Goal: Use online tool/utility

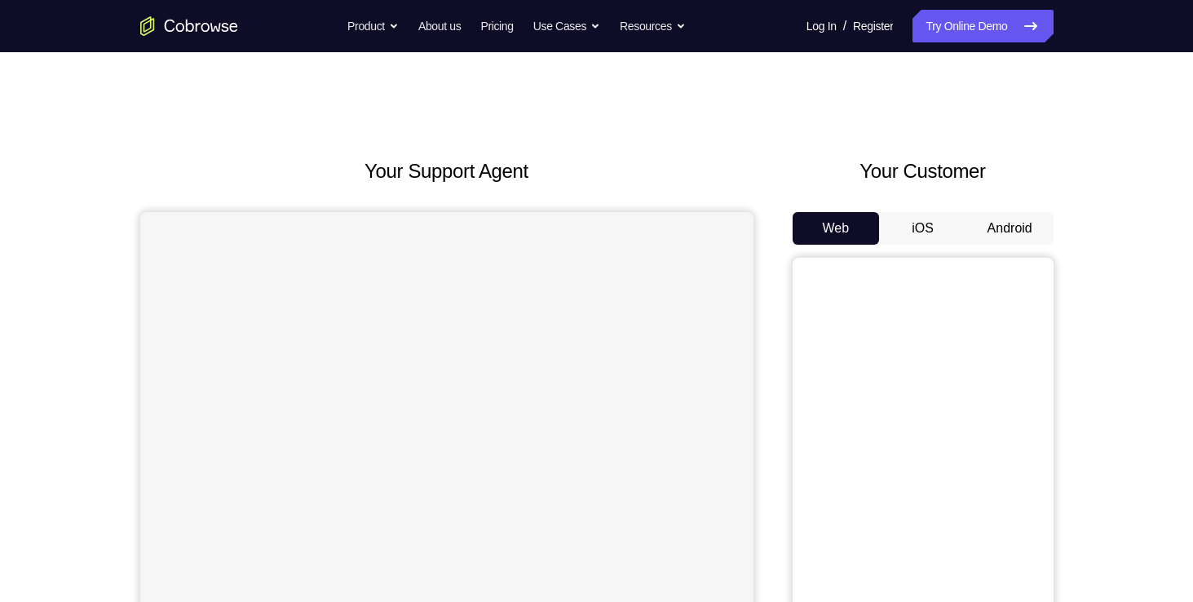
click at [1012, 217] on button "Android" at bounding box center [1009, 228] width 87 height 33
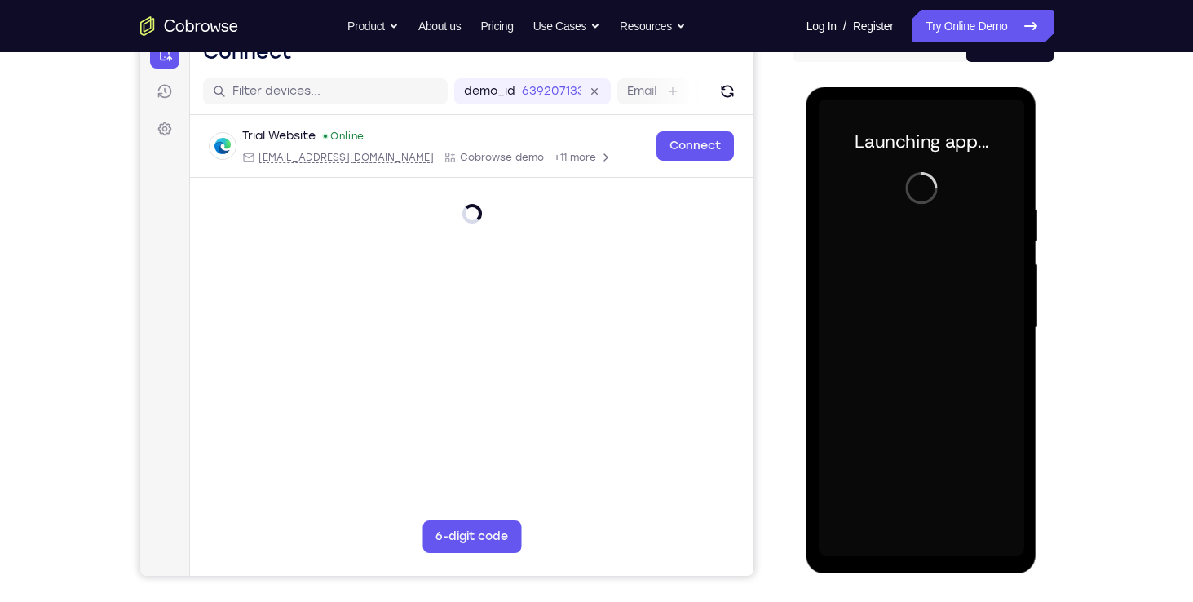
scroll to position [194, 0]
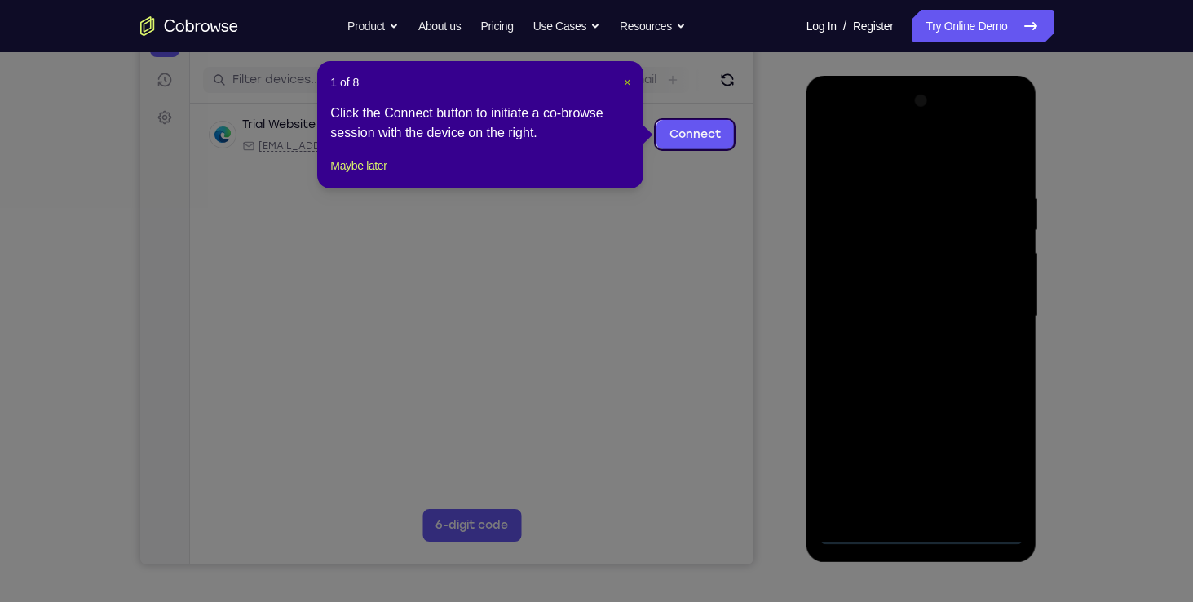
drag, startPoint x: 623, startPoint y: 82, endPoint x: 98, endPoint y: 159, distance: 530.6
click at [624, 82] on span "×" at bounding box center [627, 82] width 7 height 13
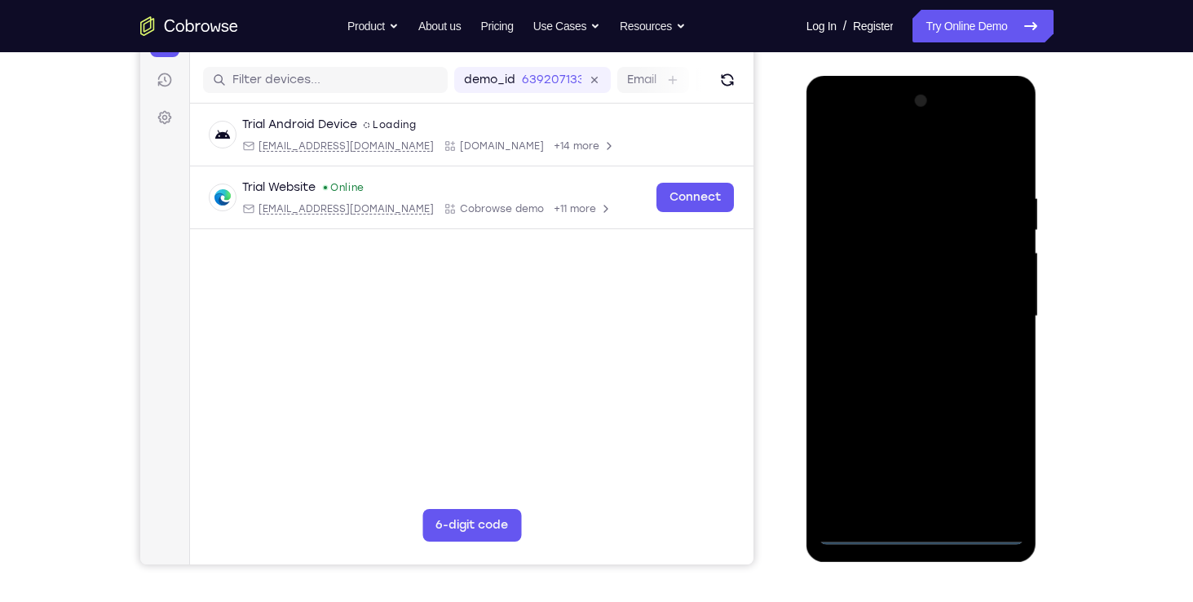
click at [922, 522] on div at bounding box center [920, 316] width 205 height 456
click at [917, 536] on div at bounding box center [920, 316] width 205 height 456
click at [1003, 468] on div at bounding box center [920, 316] width 205 height 456
click at [832, 122] on div at bounding box center [920, 316] width 205 height 456
click at [994, 297] on div at bounding box center [920, 316] width 205 height 456
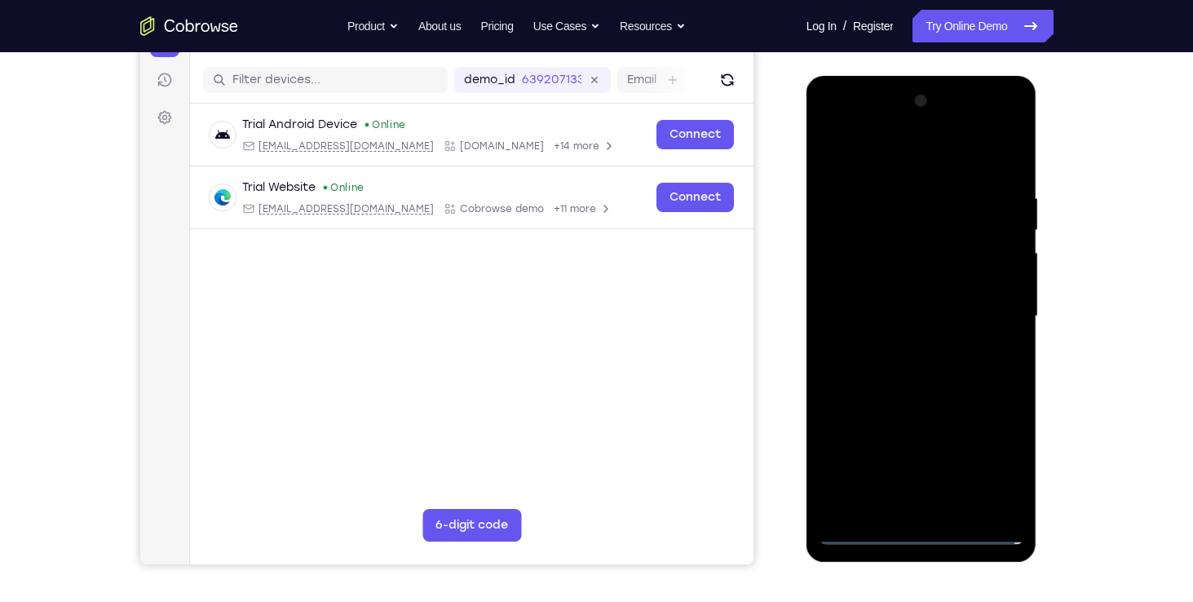
click at [907, 346] on div at bounding box center [920, 316] width 205 height 456
click at [910, 393] on div at bounding box center [920, 316] width 205 height 456
click at [918, 240] on div at bounding box center [920, 316] width 205 height 456
click at [897, 264] on div at bounding box center [920, 316] width 205 height 456
click at [869, 290] on div at bounding box center [920, 316] width 205 height 456
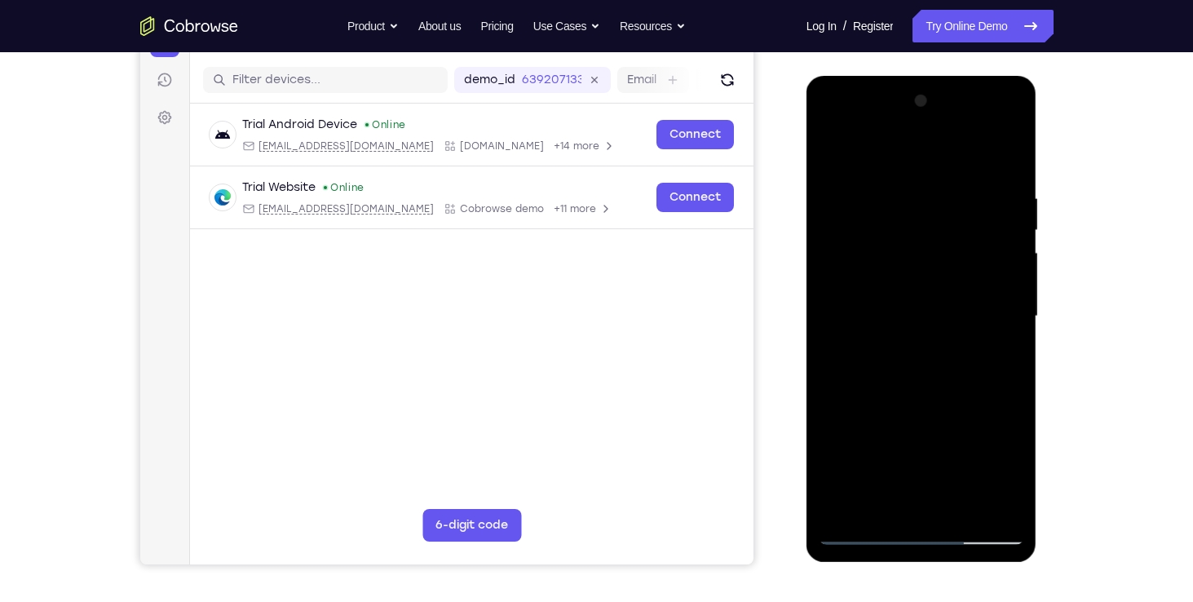
click at [962, 511] on div at bounding box center [920, 316] width 205 height 456
click at [1005, 183] on div at bounding box center [920, 316] width 205 height 456
click at [1011, 177] on div at bounding box center [920, 316] width 205 height 456
click at [959, 500] on div at bounding box center [920, 316] width 205 height 456
click at [939, 398] on div at bounding box center [920, 316] width 205 height 456
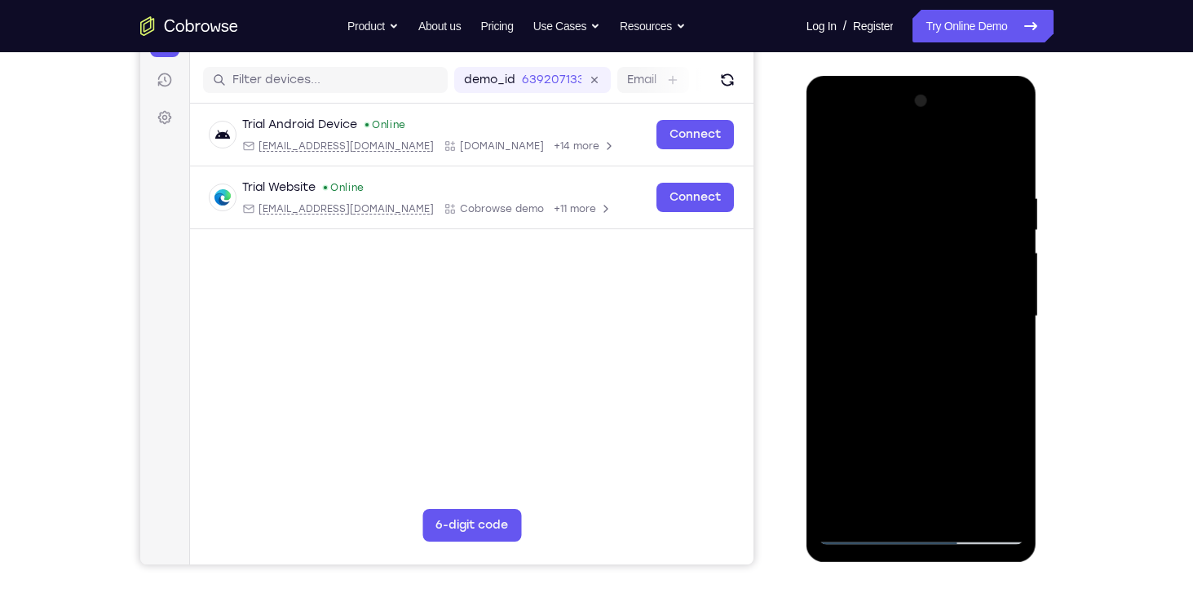
click at [843, 502] on div at bounding box center [920, 316] width 205 height 456
click at [875, 148] on div at bounding box center [920, 316] width 205 height 456
click at [838, 514] on div at bounding box center [920, 316] width 205 height 456
drag, startPoint x: 972, startPoint y: 181, endPoint x: 871, endPoint y: 181, distance: 100.3
click at [871, 181] on div at bounding box center [920, 316] width 205 height 456
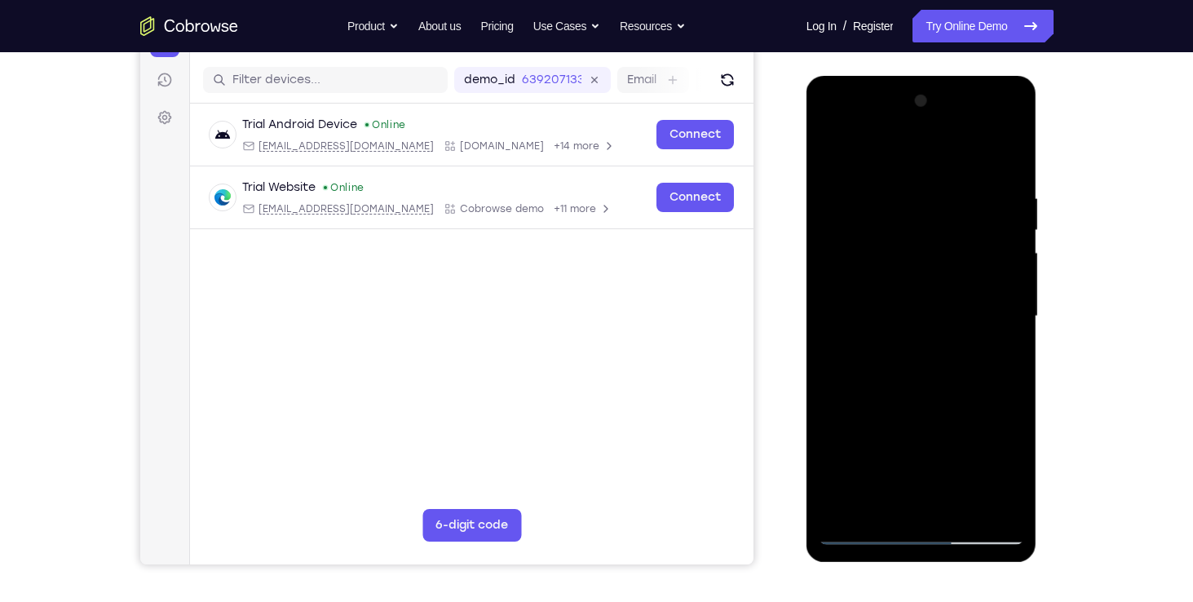
drag, startPoint x: 977, startPoint y: 186, endPoint x: 859, endPoint y: 192, distance: 117.6
click at [859, 192] on div at bounding box center [920, 316] width 205 height 456
click at [906, 192] on div at bounding box center [920, 316] width 205 height 456
click at [1008, 160] on div at bounding box center [920, 316] width 205 height 456
drag, startPoint x: 990, startPoint y: 190, endPoint x: 856, endPoint y: 195, distance: 133.8
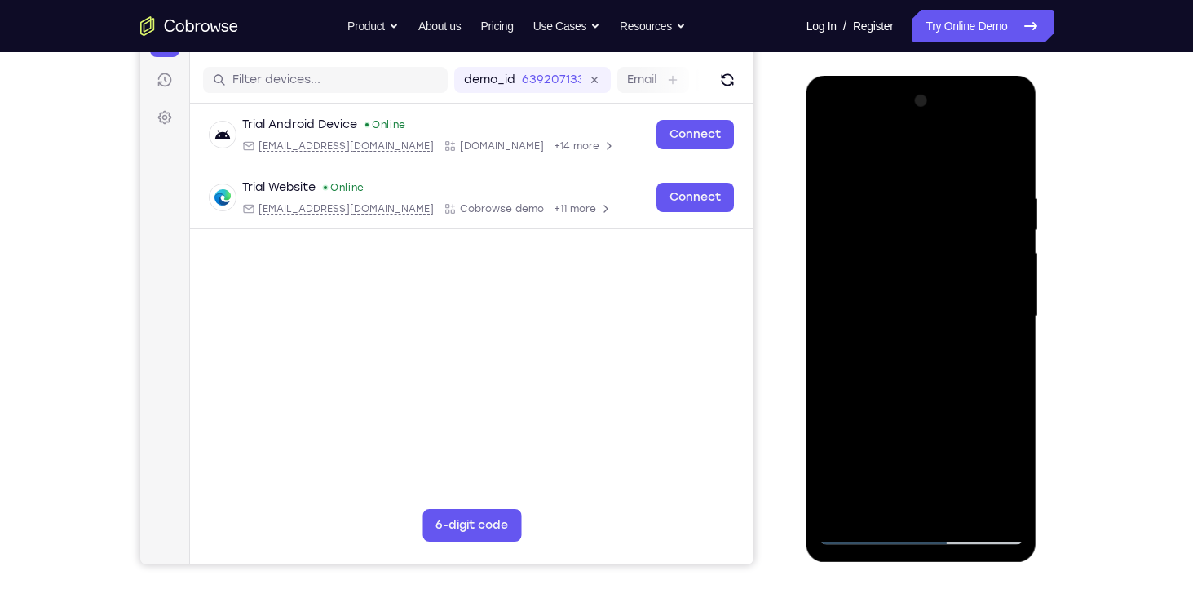
click at [856, 195] on div at bounding box center [920, 316] width 205 height 456
drag, startPoint x: 986, startPoint y: 189, endPoint x: 820, endPoint y: 186, distance: 166.3
click at [820, 186] on div at bounding box center [920, 316] width 205 height 456
drag, startPoint x: 982, startPoint y: 205, endPoint x: 814, endPoint y: 199, distance: 168.9
click at [814, 199] on div at bounding box center [921, 319] width 231 height 486
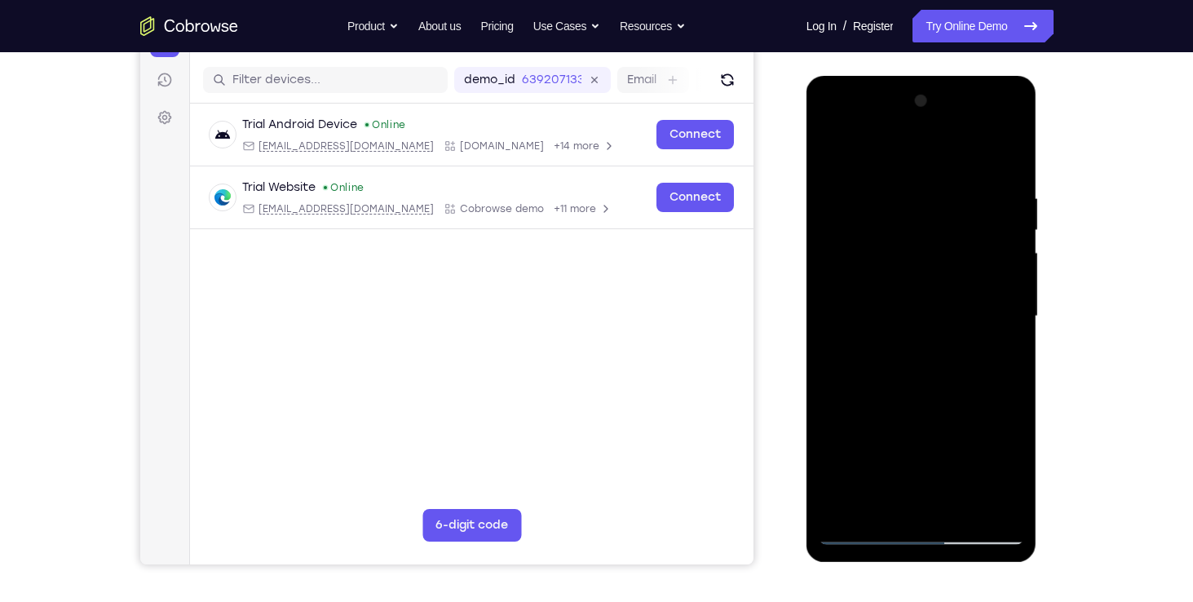
drag, startPoint x: 943, startPoint y: 183, endPoint x: 802, endPoint y: 172, distance: 141.4
click at [806, 172] on html "Online web based iOS Simulators and Android Emulators. Run iPhone, iPad, Mobile…" at bounding box center [922, 320] width 232 height 489
drag, startPoint x: 969, startPoint y: 196, endPoint x: 808, endPoint y: 202, distance: 161.5
click at [808, 202] on div at bounding box center [921, 319] width 231 height 486
drag, startPoint x: 960, startPoint y: 183, endPoint x: 786, endPoint y: 184, distance: 174.4
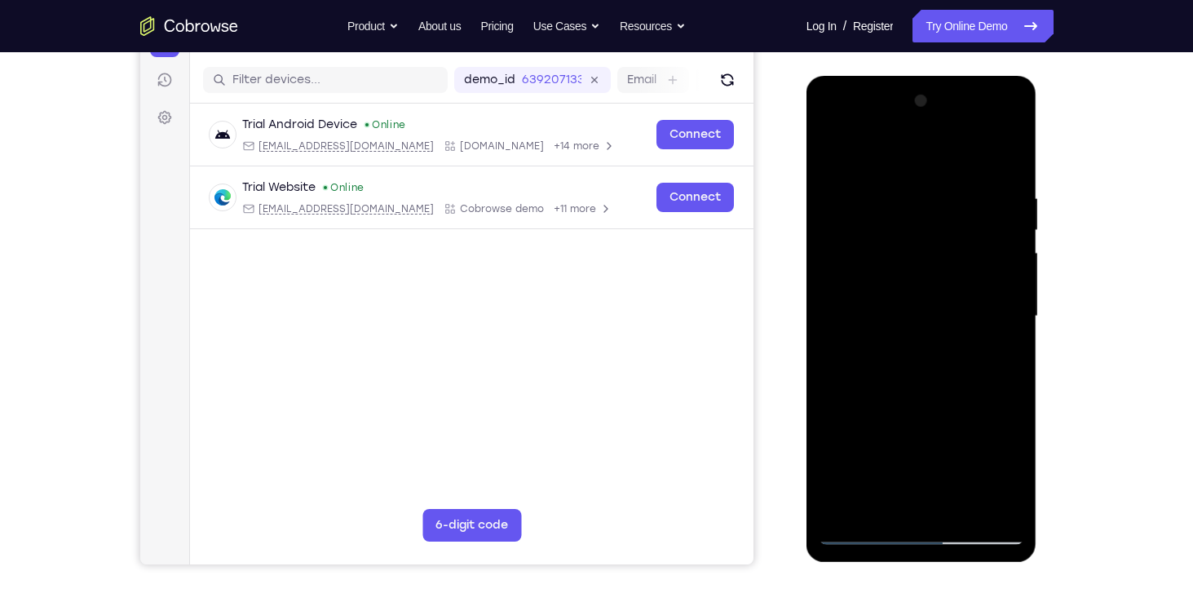
click at [806, 184] on html "Online web based iOS Simulators and Android Emulators. Run iPhone, iPad, Mobile…" at bounding box center [922, 320] width 232 height 489
drag, startPoint x: 945, startPoint y: 175, endPoint x: 783, endPoint y: 187, distance: 162.7
click at [806, 187] on html "Online web based iOS Simulators and Android Emulators. Run iPhone, iPad, Mobile…" at bounding box center [922, 320] width 232 height 489
drag, startPoint x: 967, startPoint y: 179, endPoint x: 806, endPoint y: 189, distance: 160.9
click at [806, 189] on div at bounding box center [921, 319] width 231 height 486
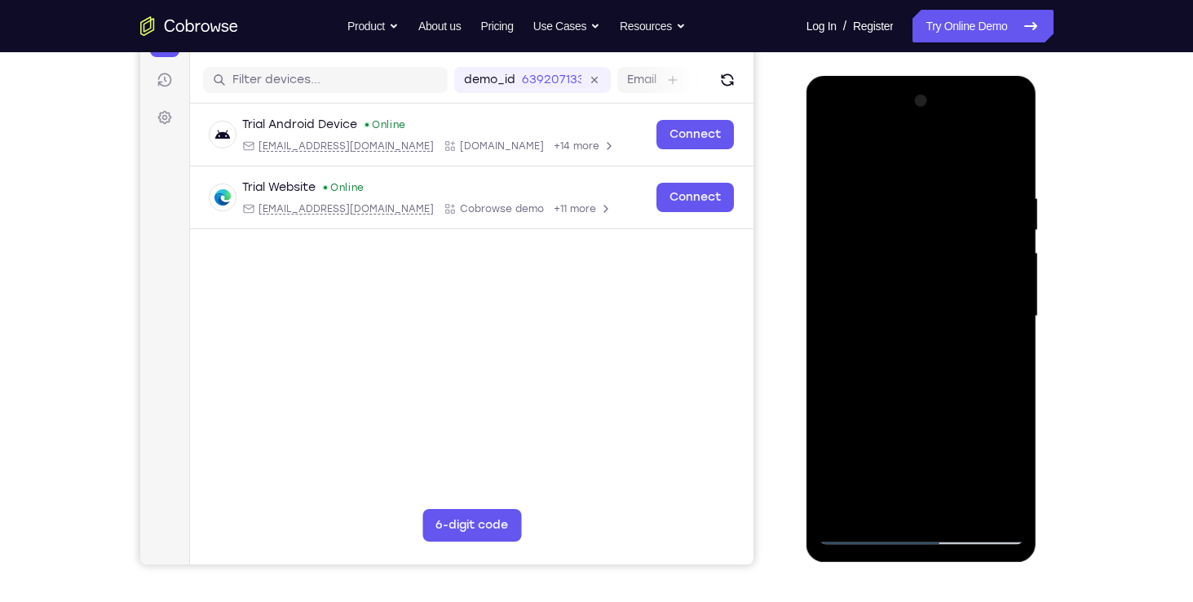
drag, startPoint x: 891, startPoint y: 187, endPoint x: 756, endPoint y: 186, distance: 135.3
click at [806, 186] on html "Online web based iOS Simulators and Android Emulators. Run iPhone, iPad, Mobile…" at bounding box center [922, 320] width 232 height 489
drag, startPoint x: 950, startPoint y: 184, endPoint x: 787, endPoint y: 176, distance: 163.2
click at [806, 176] on html "Online web based iOS Simulators and Android Emulators. Run iPhone, iPad, Mobile…" at bounding box center [922, 320] width 232 height 489
drag, startPoint x: 948, startPoint y: 178, endPoint x: 761, endPoint y: 180, distance: 186.7
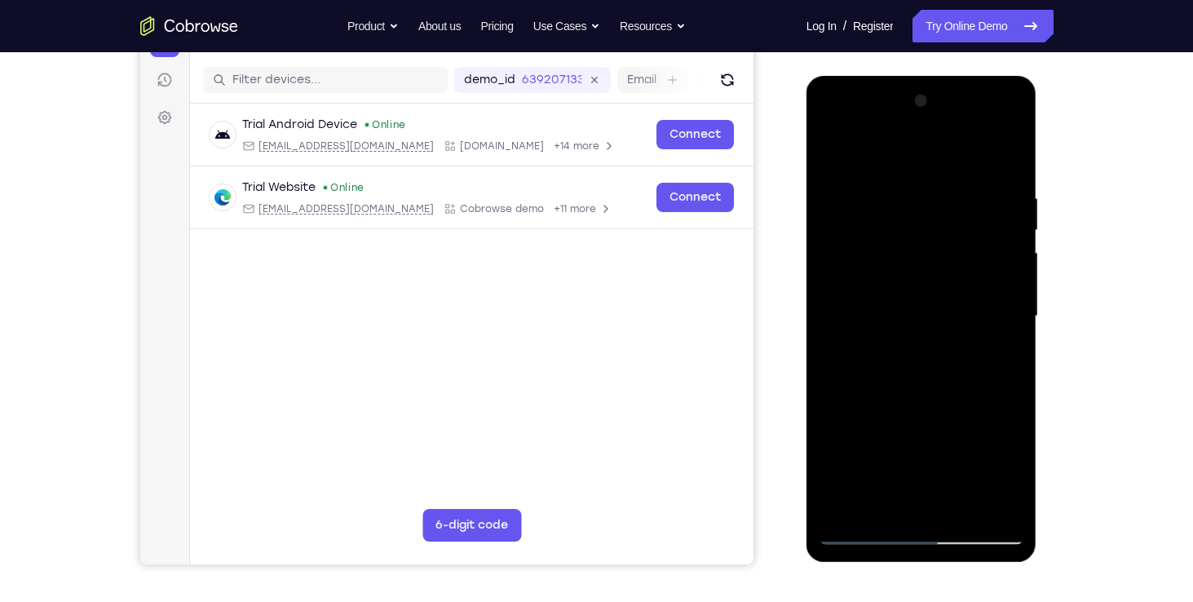
click at [806, 180] on html "Online web based iOS Simulators and Android Emulators. Run iPhone, iPad, Mobile…" at bounding box center [922, 320] width 232 height 489
drag, startPoint x: 948, startPoint y: 184, endPoint x: 747, endPoint y: 196, distance: 200.9
click at [806, 196] on html "Online web based iOS Simulators and Android Emulators. Run iPhone, iPad, Mobile…" at bounding box center [922, 320] width 232 height 489
drag, startPoint x: 943, startPoint y: 188, endPoint x: 741, endPoint y: 204, distance: 202.7
click at [806, 204] on html "Online web based iOS Simulators and Android Emulators. Run iPhone, iPad, Mobile…" at bounding box center [922, 320] width 232 height 489
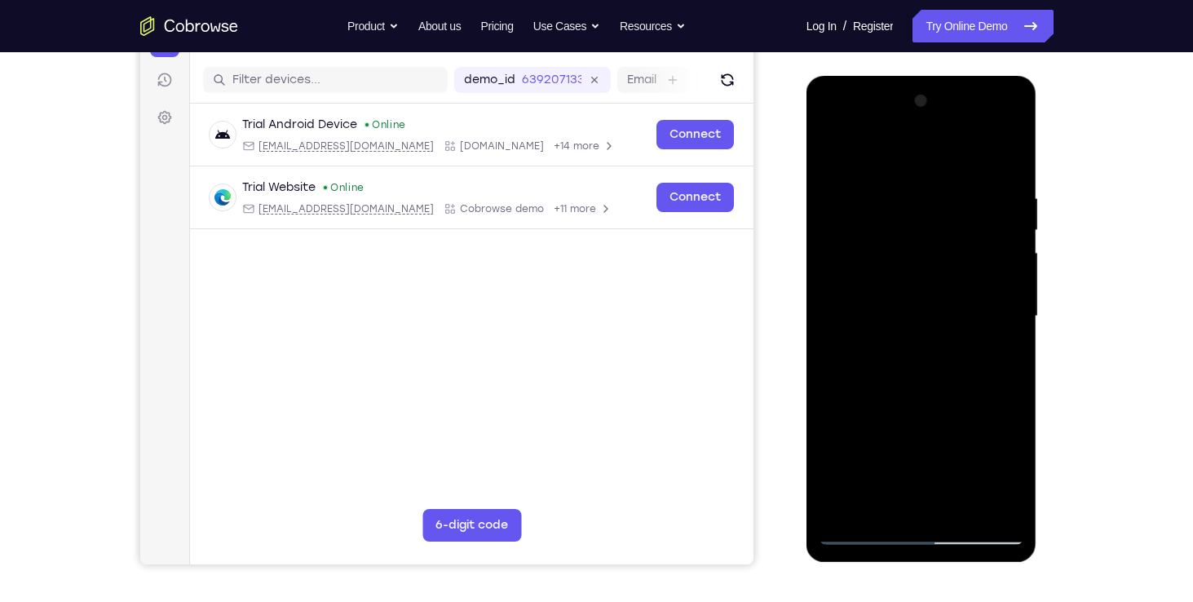
drag, startPoint x: 963, startPoint y: 192, endPoint x: 785, endPoint y: 190, distance: 177.7
click at [806, 190] on html "Online web based iOS Simulators and Android Emulators. Run iPhone, iPad, Mobile…" at bounding box center [922, 320] width 232 height 489
drag, startPoint x: 989, startPoint y: 183, endPoint x: 857, endPoint y: 185, distance: 132.1
click at [857, 185] on div at bounding box center [920, 316] width 205 height 456
drag, startPoint x: 961, startPoint y: 186, endPoint x: 780, endPoint y: 184, distance: 181.0
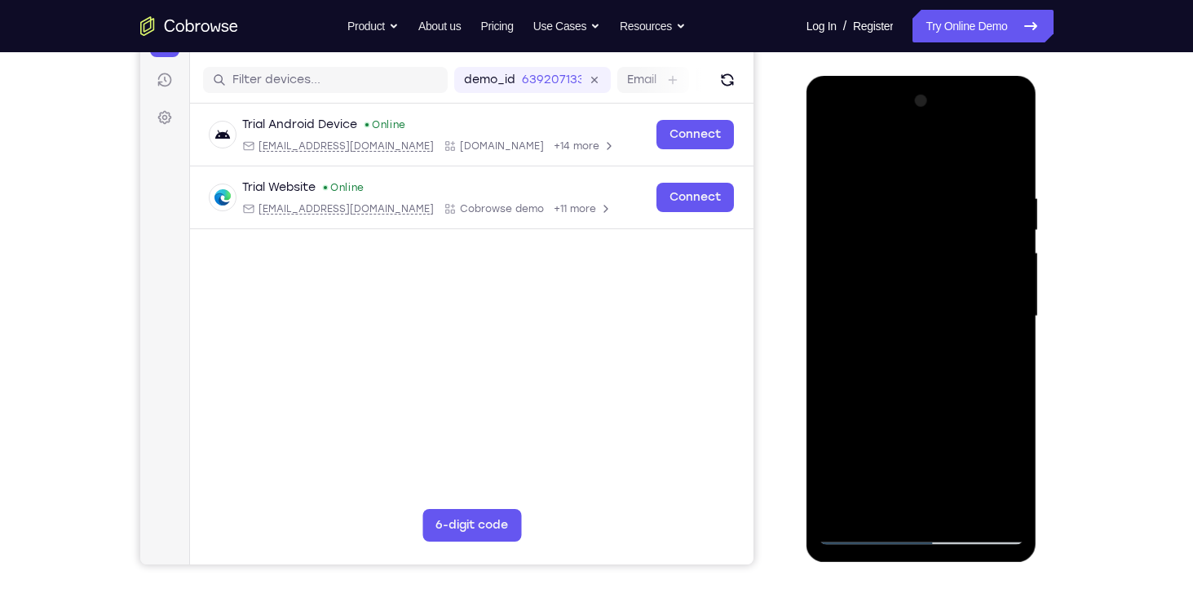
click at [806, 184] on html "Online web based iOS Simulators and Android Emulators. Run iPhone, iPad, Mobile…" at bounding box center [922, 320] width 232 height 489
drag, startPoint x: 956, startPoint y: 182, endPoint x: 813, endPoint y: 194, distance: 144.0
click at [813, 194] on div at bounding box center [921, 319] width 231 height 486
drag, startPoint x: 974, startPoint y: 189, endPoint x: 774, endPoint y: 183, distance: 199.8
click at [806, 183] on html "Online web based iOS Simulators and Android Emulators. Run iPhone, iPad, Mobile…" at bounding box center [922, 320] width 232 height 489
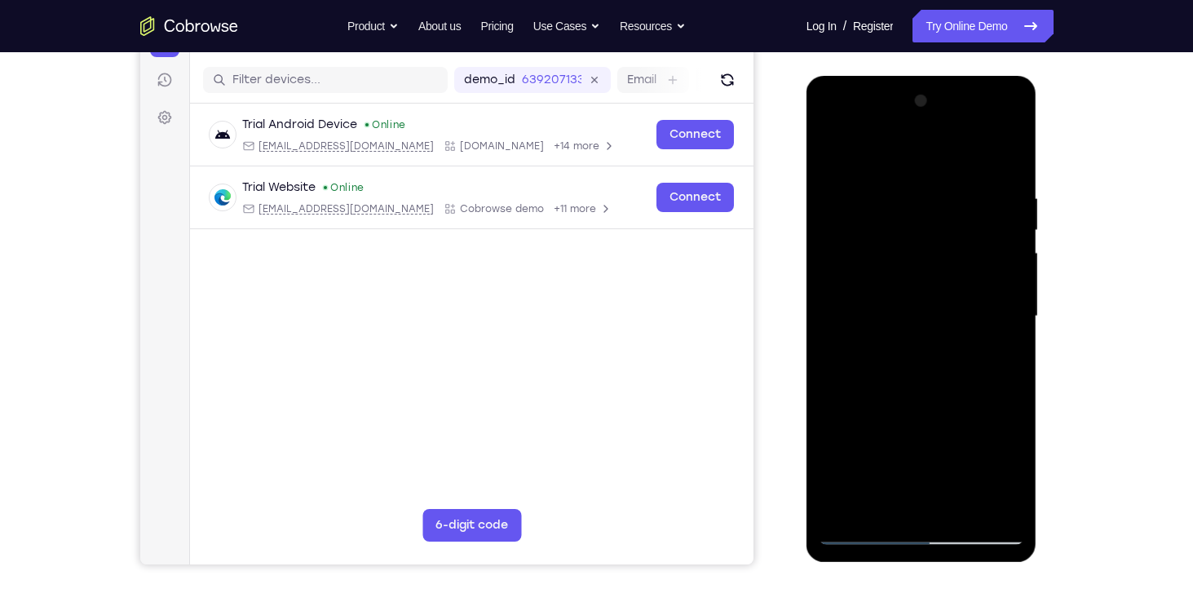
drag, startPoint x: 964, startPoint y: 193, endPoint x: 770, endPoint y: 196, distance: 194.0
click at [806, 196] on html "Online web based iOS Simulators and Android Emulators. Run iPhone, iPad, Mobile…" at bounding box center [922, 320] width 232 height 489
drag, startPoint x: 930, startPoint y: 192, endPoint x: 747, endPoint y: 200, distance: 182.7
click at [806, 200] on html "Online web based iOS Simulators and Android Emulators. Run iPhone, iPad, Mobile…" at bounding box center [922, 320] width 232 height 489
drag, startPoint x: 933, startPoint y: 199, endPoint x: 809, endPoint y: 209, distance: 124.3
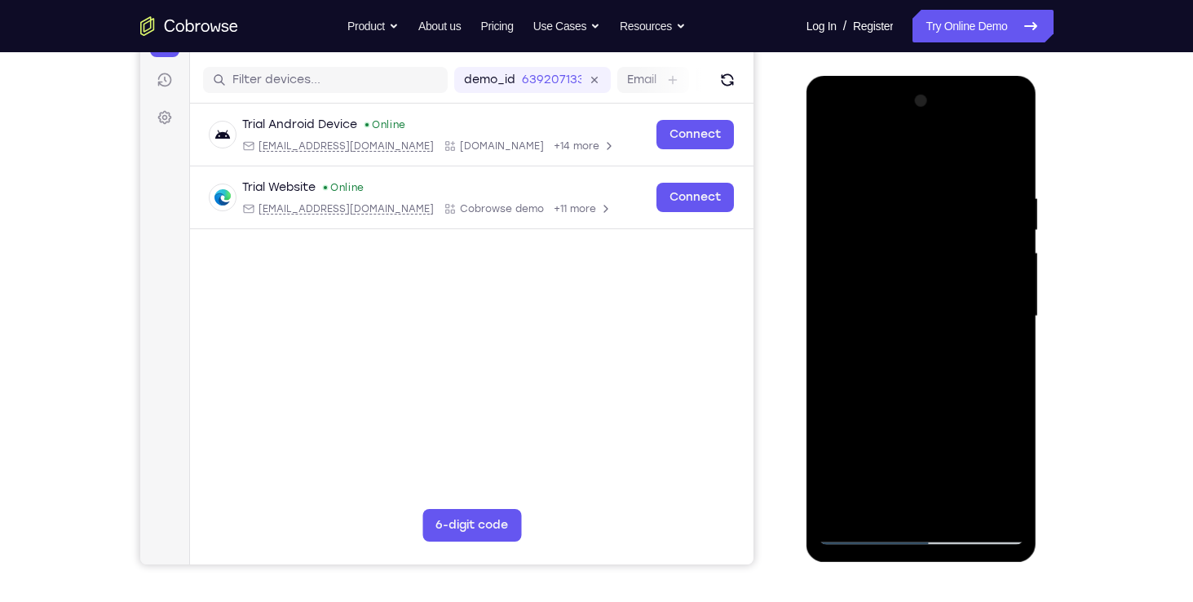
click at [809, 209] on div at bounding box center [921, 319] width 231 height 486
drag, startPoint x: 953, startPoint y: 196, endPoint x: 749, endPoint y: 200, distance: 203.8
click at [806, 200] on html "Online web based iOS Simulators and Android Emulators. Run iPhone, iPad, Mobile…" at bounding box center [922, 320] width 232 height 489
drag, startPoint x: 926, startPoint y: 195, endPoint x: 780, endPoint y: 209, distance: 146.6
click at [806, 209] on html "Online web based iOS Simulators and Android Emulators. Run iPhone, iPad, Mobile…" at bounding box center [922, 320] width 232 height 489
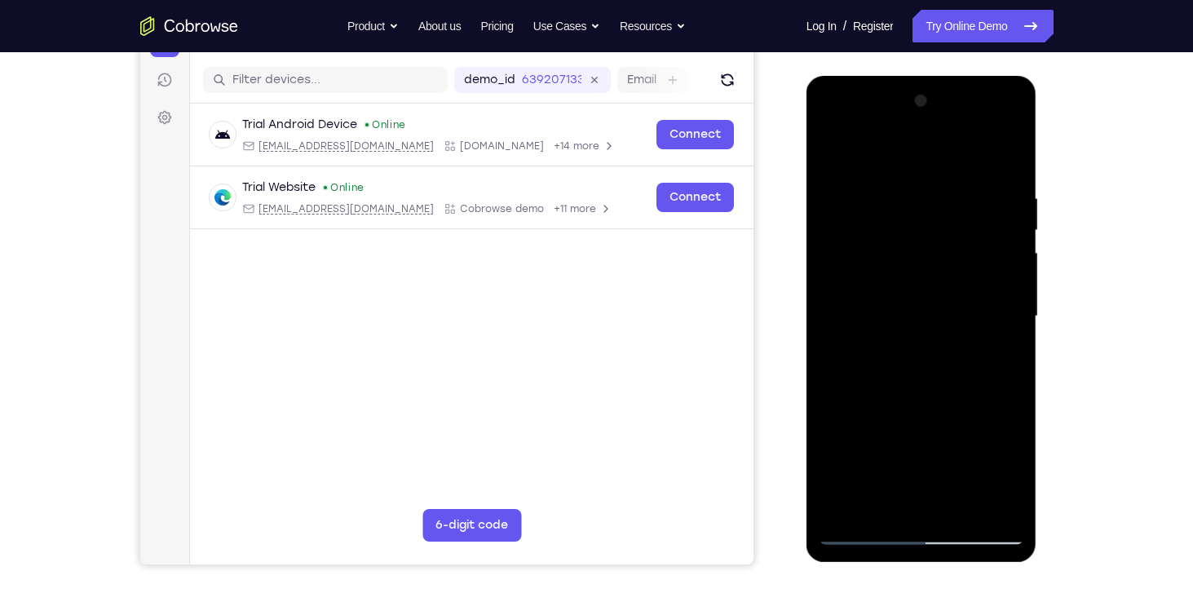
drag, startPoint x: 950, startPoint y: 196, endPoint x: 774, endPoint y: 197, distance: 176.1
click at [806, 197] on html "Online web based iOS Simulators and Android Emulators. Run iPhone, iPad, Mobile…" at bounding box center [922, 320] width 232 height 489
drag, startPoint x: 946, startPoint y: 198, endPoint x: 765, endPoint y: 198, distance: 181.0
click at [806, 198] on html "Online web based iOS Simulators and Android Emulators. Run iPhone, iPad, Mobile…" at bounding box center [922, 320] width 232 height 489
drag, startPoint x: 959, startPoint y: 182, endPoint x: 1597, endPoint y: 266, distance: 643.0
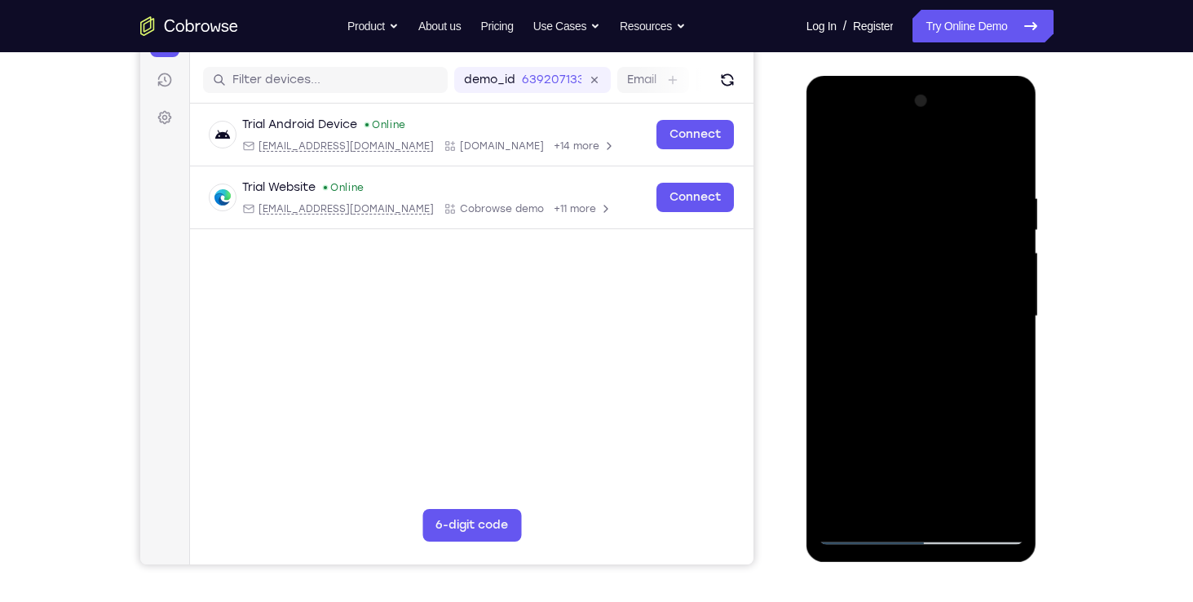
click at [806, 190] on html "Online web based iOS Simulators and Android Emulators. Run iPhone, iPad, Mobile…" at bounding box center [922, 320] width 232 height 489
drag, startPoint x: 957, startPoint y: 187, endPoint x: 813, endPoint y: 198, distance: 144.7
click at [813, 198] on div at bounding box center [921, 319] width 231 height 486
click at [959, 516] on div at bounding box center [920, 316] width 205 height 456
click at [963, 296] on div at bounding box center [920, 316] width 205 height 456
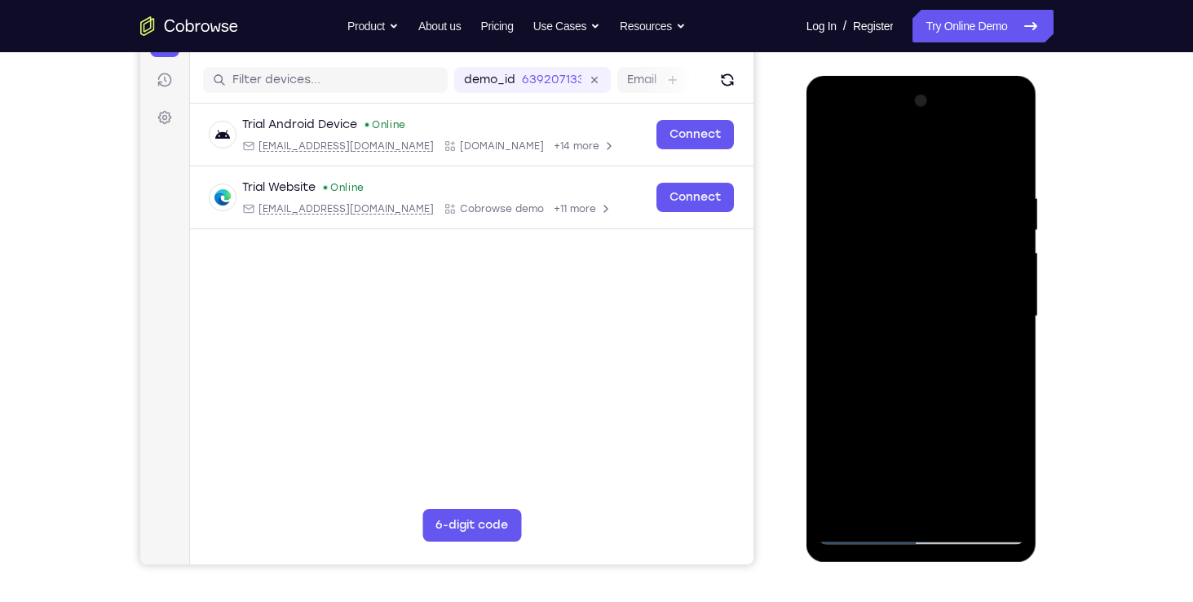
click at [827, 143] on div at bounding box center [920, 316] width 205 height 456
click at [833, 148] on div at bounding box center [920, 316] width 205 height 456
click at [849, 501] on div at bounding box center [920, 316] width 205 height 456
click at [844, 510] on div at bounding box center [920, 316] width 205 height 456
click at [886, 184] on div at bounding box center [920, 316] width 205 height 456
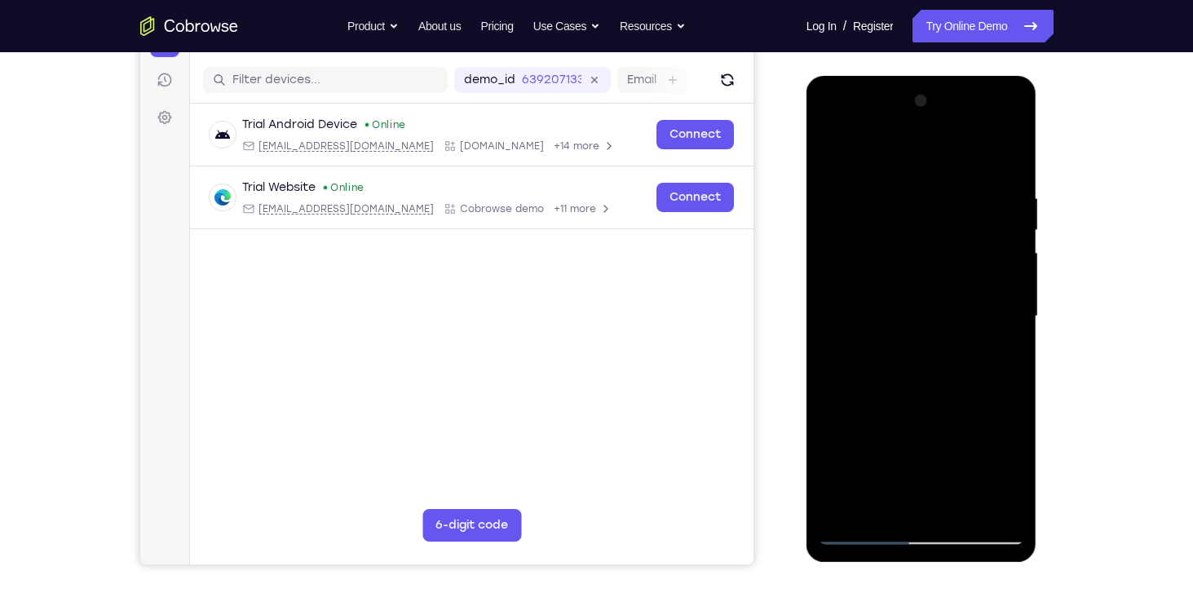
click at [1005, 155] on div at bounding box center [920, 316] width 205 height 456
click at [1004, 179] on div at bounding box center [920, 316] width 205 height 456
click at [849, 322] on div at bounding box center [920, 316] width 205 height 456
click at [839, 351] on div at bounding box center [920, 316] width 205 height 456
click at [862, 157] on div at bounding box center [920, 316] width 205 height 456
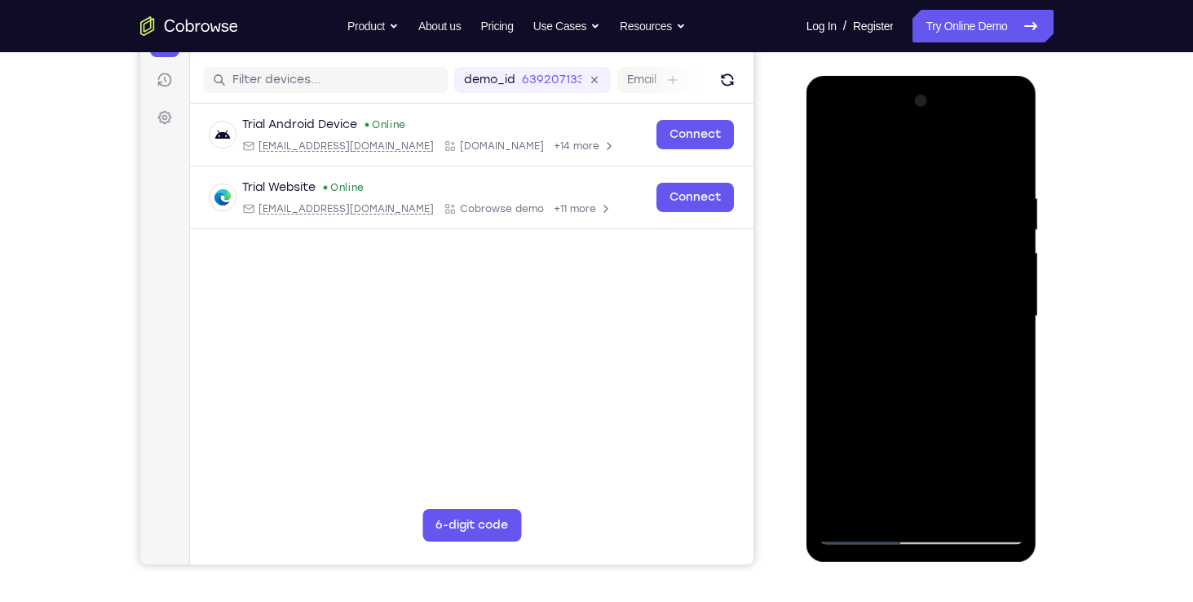
drag, startPoint x: 977, startPoint y: 415, endPoint x: 976, endPoint y: 374, distance: 40.8
click at [976, 374] on div at bounding box center [920, 316] width 205 height 456
click at [837, 241] on div at bounding box center [920, 316] width 205 height 456
click at [996, 251] on div at bounding box center [920, 316] width 205 height 456
click at [1002, 248] on div at bounding box center [920, 316] width 205 height 456
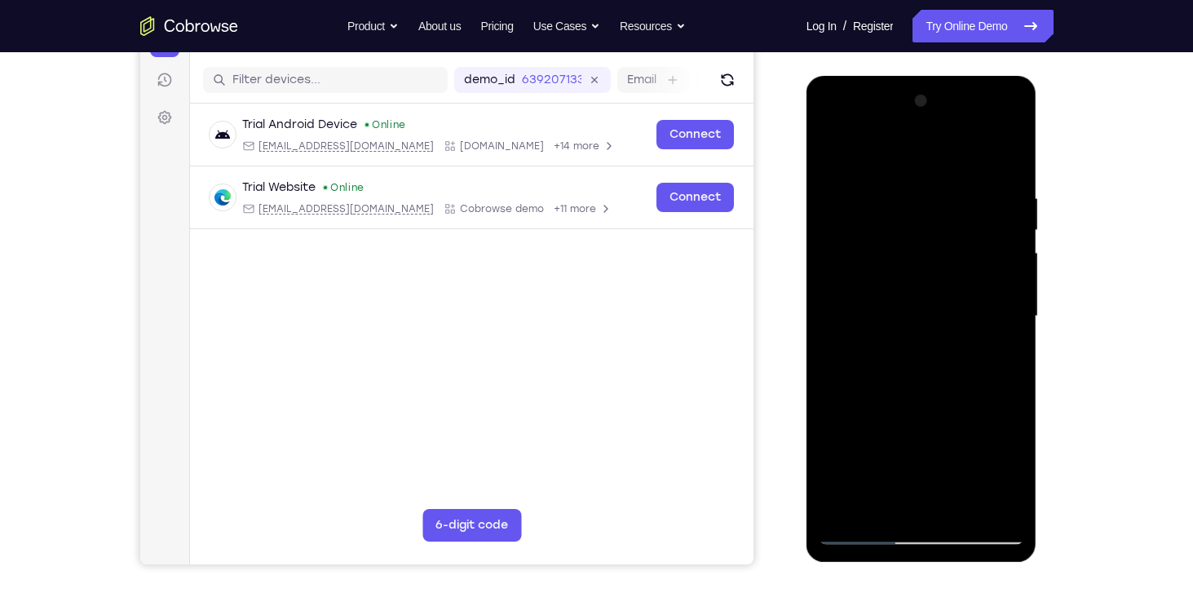
click at [1002, 248] on div at bounding box center [920, 316] width 205 height 456
click at [992, 287] on div at bounding box center [920, 316] width 205 height 456
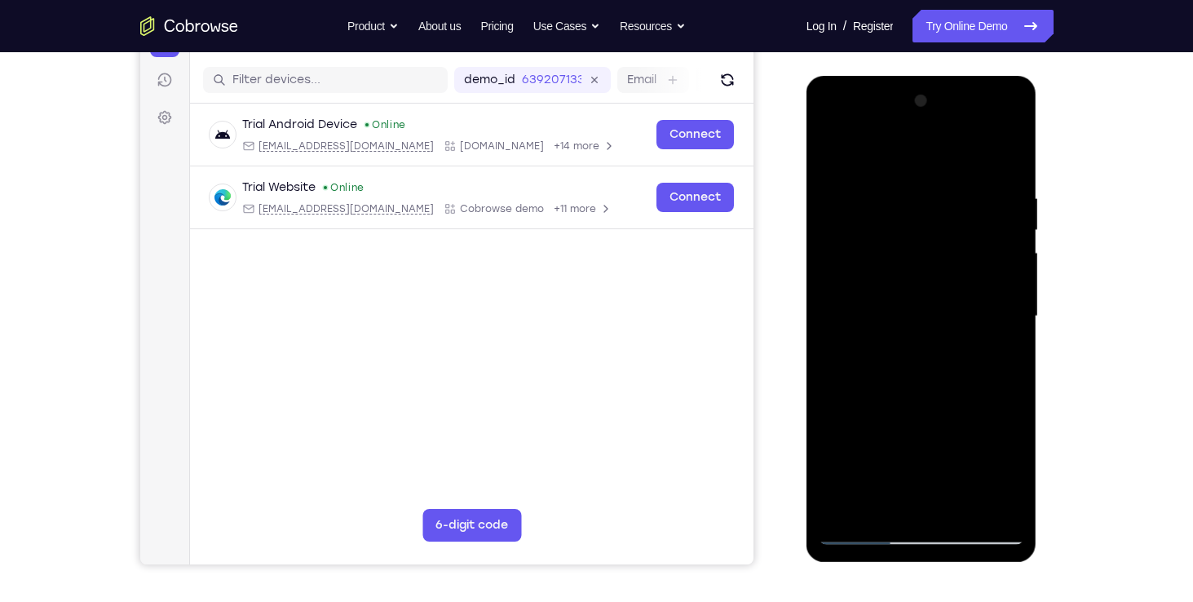
click at [992, 287] on div at bounding box center [920, 316] width 205 height 456
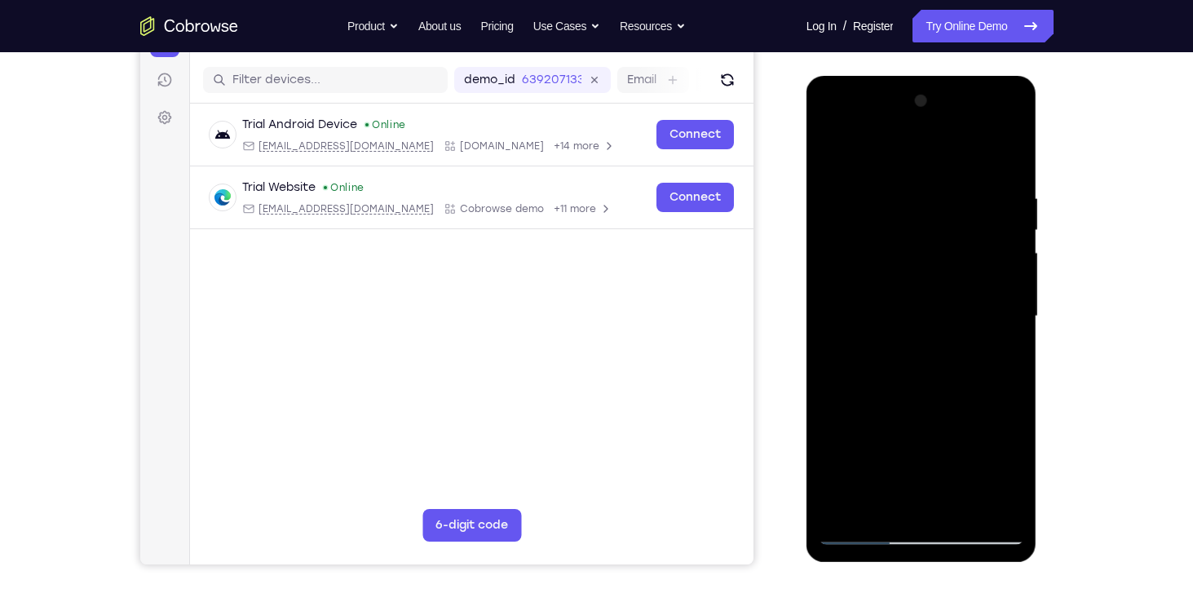
click at [992, 287] on div at bounding box center [920, 316] width 205 height 456
drag, startPoint x: 992, startPoint y: 253, endPoint x: 862, endPoint y: 258, distance: 129.7
click at [862, 258] on div at bounding box center [920, 316] width 205 height 456
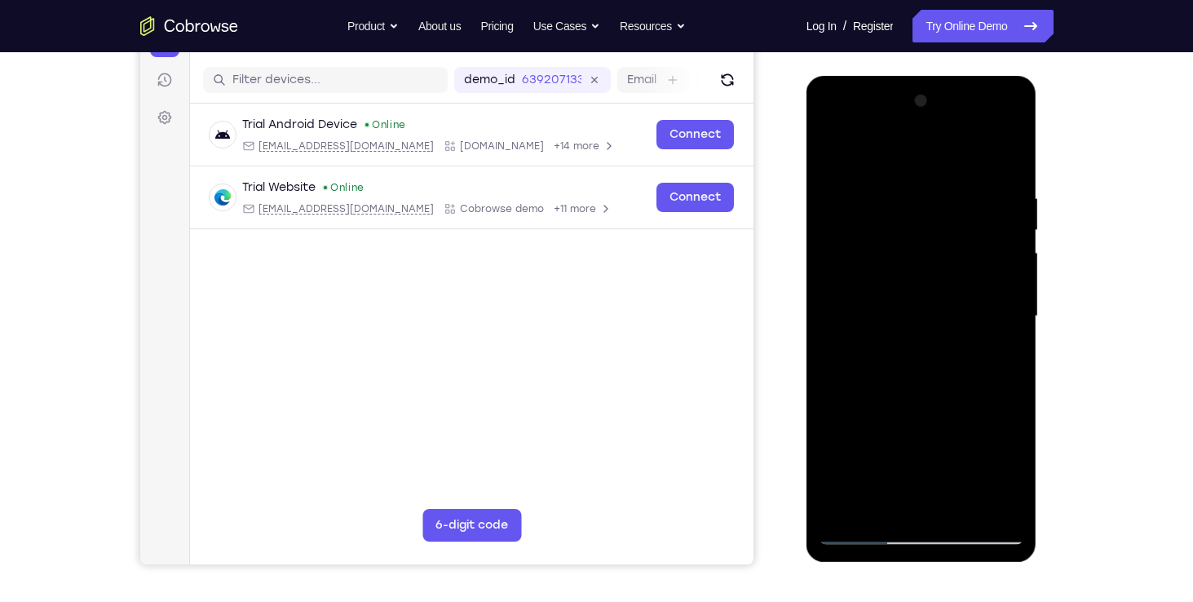
click at [1001, 174] on div at bounding box center [920, 316] width 205 height 456
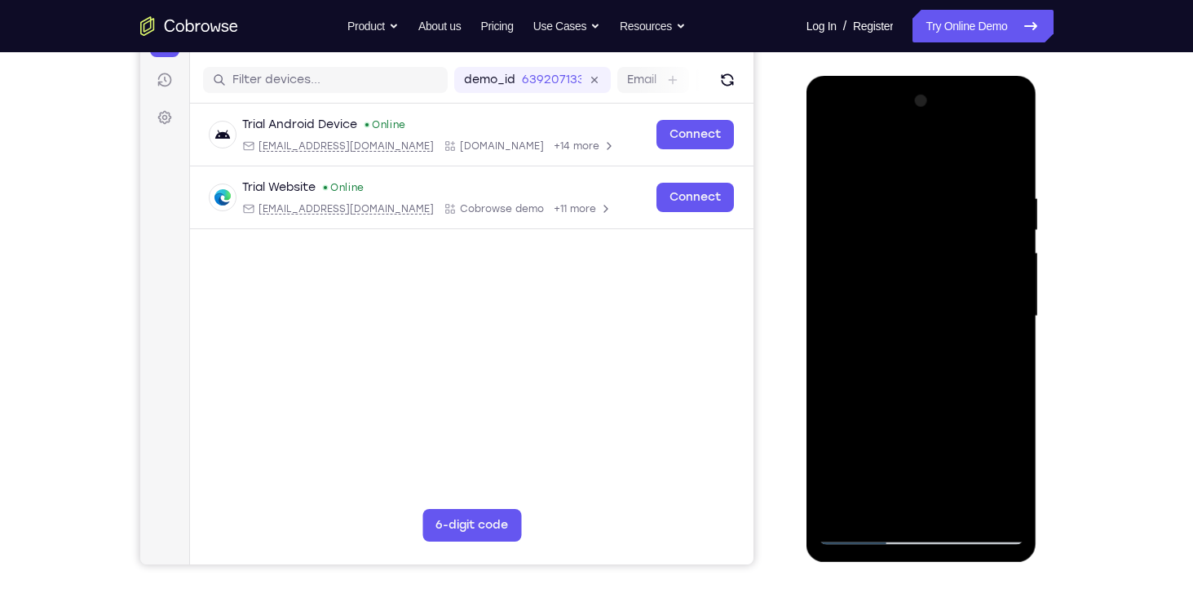
drag, startPoint x: 998, startPoint y: 216, endPoint x: 817, endPoint y: 233, distance: 181.8
click at [817, 233] on div at bounding box center [921, 319] width 231 height 486
click at [997, 183] on div at bounding box center [920, 316] width 205 height 456
click at [1008, 108] on div at bounding box center [920, 316] width 205 height 456
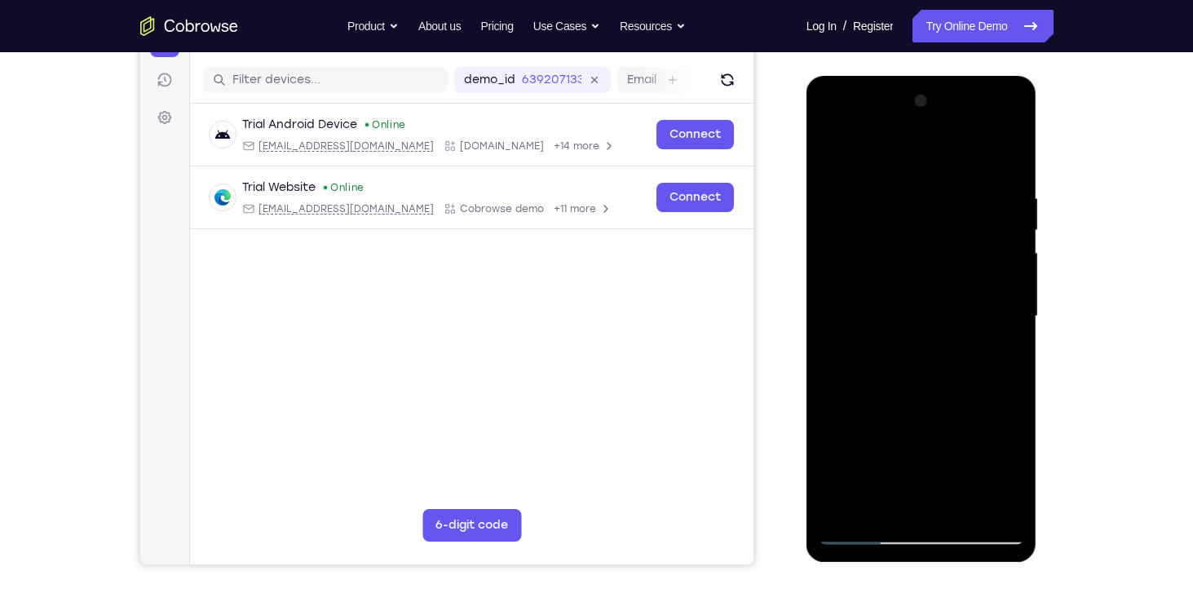
click at [831, 146] on div at bounding box center [920, 316] width 205 height 456
drag, startPoint x: 933, startPoint y: 218, endPoint x: 923, endPoint y: 456, distance: 239.0
click at [923, 456] on div at bounding box center [920, 316] width 205 height 456
drag, startPoint x: 976, startPoint y: 184, endPoint x: 909, endPoint y: 199, distance: 68.4
click at [909, 199] on div at bounding box center [920, 316] width 205 height 456
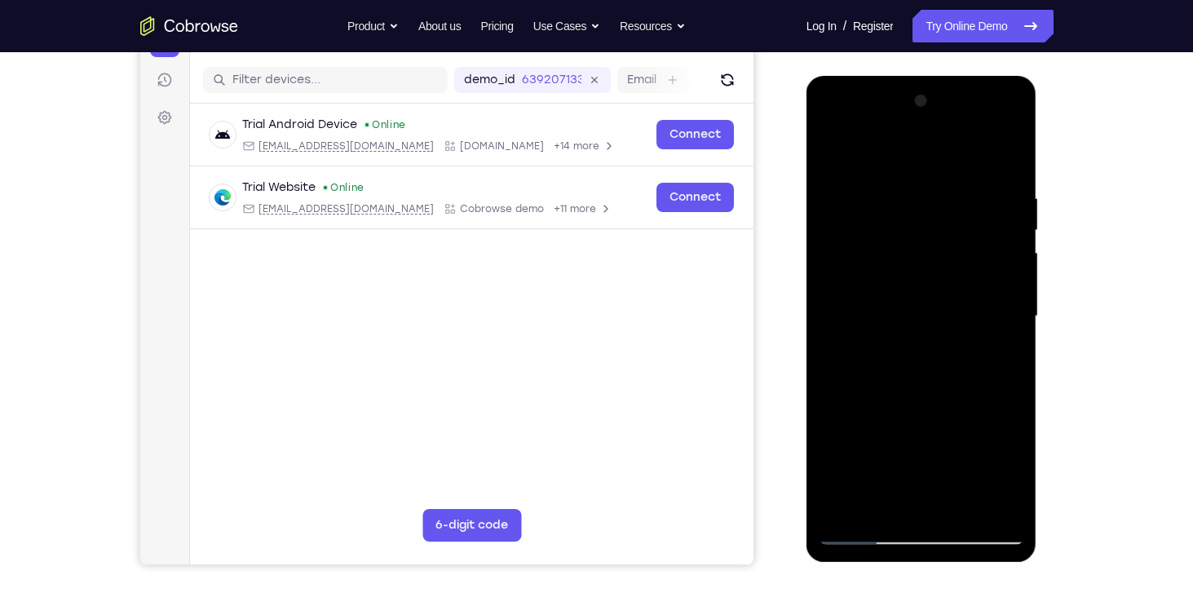
click at [885, 195] on div at bounding box center [920, 316] width 205 height 456
click at [948, 228] on div at bounding box center [920, 316] width 205 height 456
click at [908, 499] on div at bounding box center [920, 316] width 205 height 456
click at [1002, 157] on div at bounding box center [920, 316] width 205 height 456
click at [956, 505] on div at bounding box center [920, 316] width 205 height 456
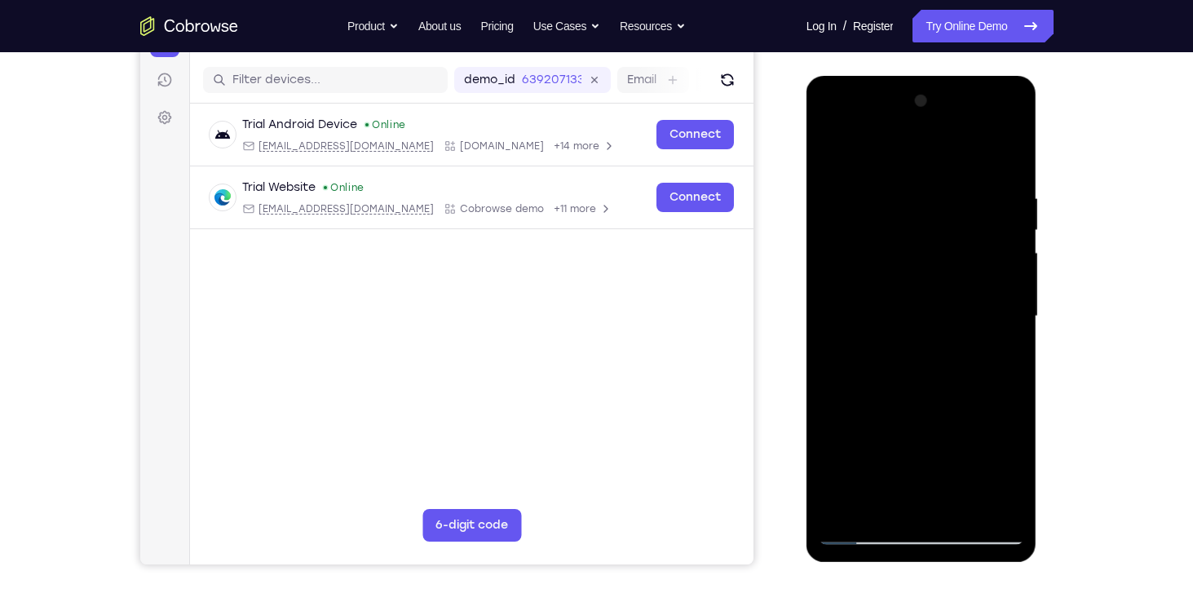
click at [880, 364] on div at bounding box center [920, 316] width 205 height 456
click at [836, 157] on div at bounding box center [920, 316] width 205 height 456
click at [861, 532] on div at bounding box center [920, 316] width 205 height 456
click at [826, 157] on div at bounding box center [920, 316] width 205 height 456
click at [829, 132] on div at bounding box center [920, 316] width 205 height 456
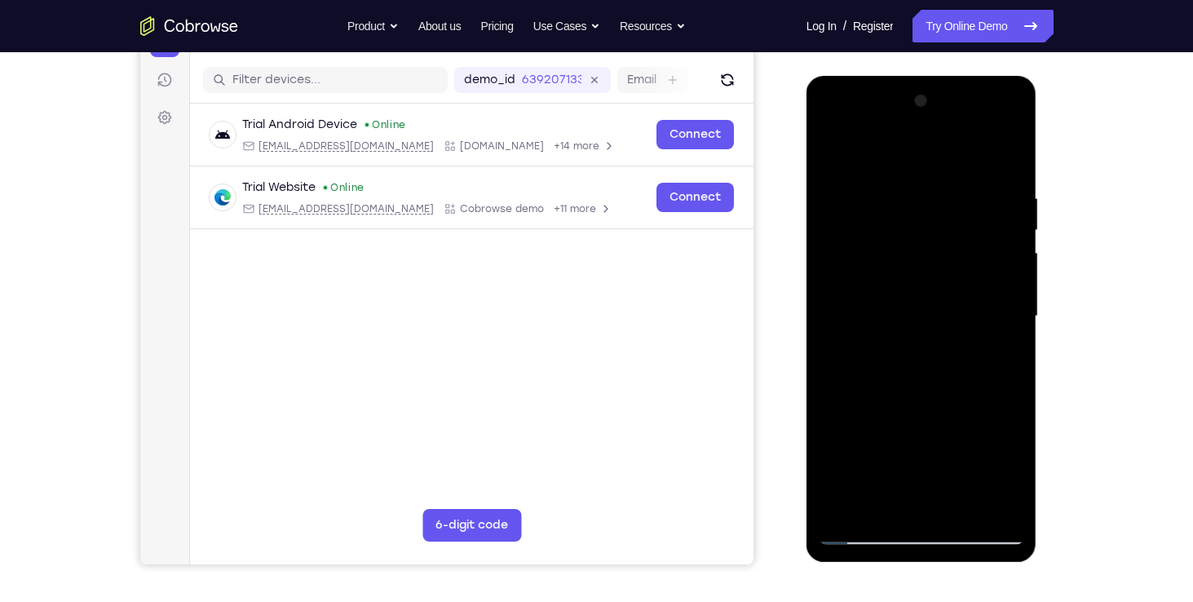
click at [915, 529] on div at bounding box center [920, 316] width 205 height 456
